Goal: Task Accomplishment & Management: Complete application form

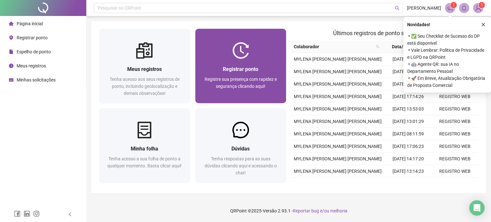
click at [244, 69] on span "Registrar ponto" at bounding box center [240, 69] width 35 height 6
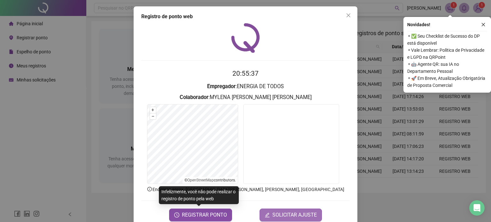
click at [266, 214] on icon "edit" at bounding box center [266, 214] width 5 height 5
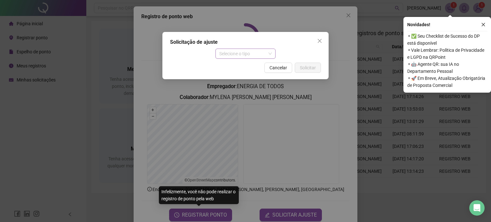
click at [254, 50] on span "Selecione o tipo" at bounding box center [245, 54] width 53 height 10
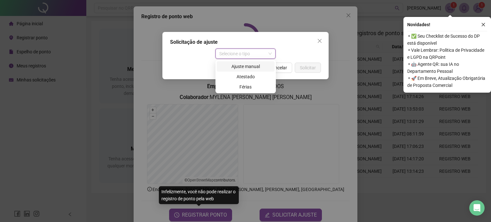
click at [249, 69] on div "Ajuste manual" at bounding box center [245, 66] width 50 height 7
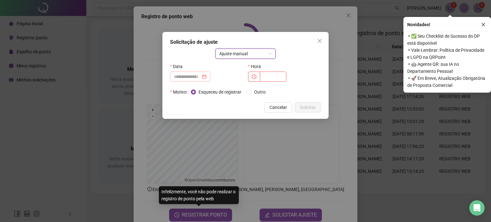
click at [190, 80] on div at bounding box center [190, 77] width 40 height 10
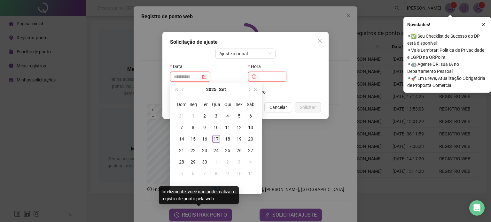
type input "**********"
click at [217, 141] on div "17" at bounding box center [216, 139] width 8 height 8
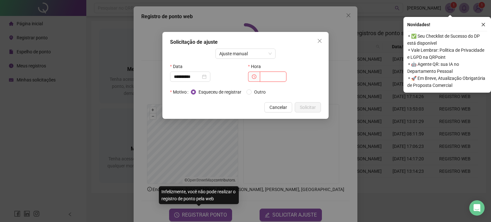
click at [270, 77] on input "text" at bounding box center [273, 77] width 27 height 10
type input "*****"
click at [301, 90] on div "Esqueceu de registrar Outro" at bounding box center [256, 91] width 130 height 7
click at [248, 95] on label "Outro" at bounding box center [257, 91] width 22 height 7
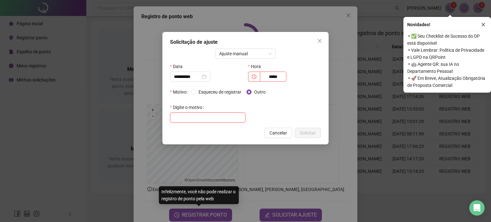
click at [226, 118] on input "text" at bounding box center [207, 117] width 75 height 10
type input "*"
type input "**********"
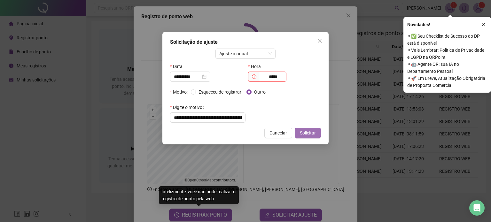
click at [304, 132] on span "Solicitar" at bounding box center [308, 132] width 16 height 7
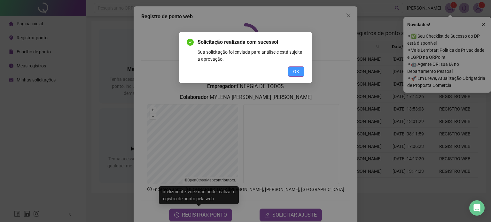
click at [295, 74] on span "OK" at bounding box center [296, 71] width 6 height 7
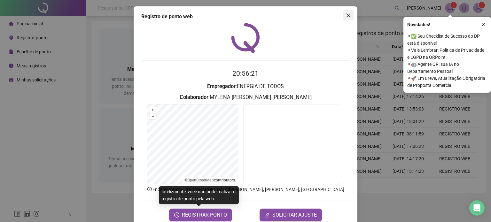
click at [343, 13] on span "Close" at bounding box center [348, 15] width 10 height 5
